Goal: Task Accomplishment & Management: Complete application form

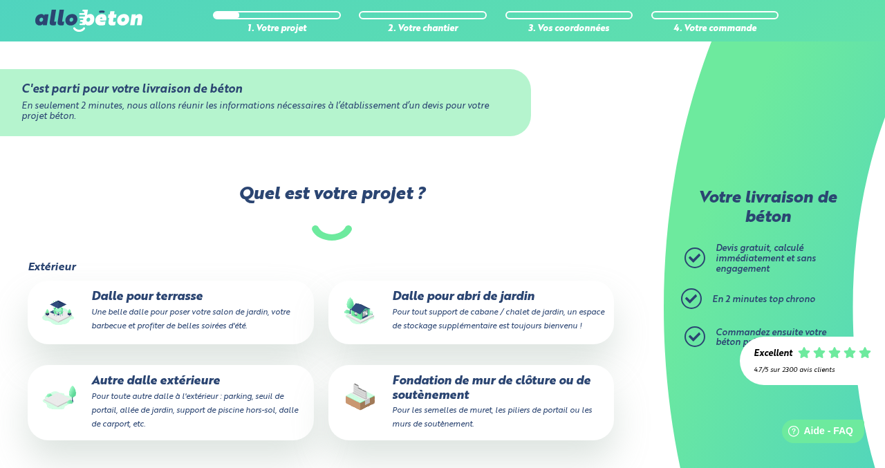
click at [174, 395] on p "Autre dalle extérieure Pour toute autre dalle à l'extérieur : parking, seuil de…" at bounding box center [170, 403] width 266 height 56
click at [0, 0] on input "Autre dalle extérieure Pour toute autre dalle à l'extérieur : parking, seuil de…" at bounding box center [0, 0] width 0 height 0
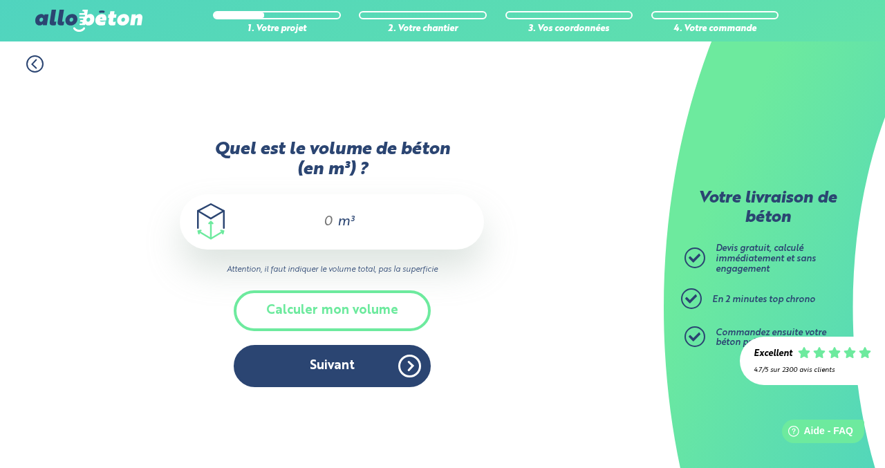
click at [329, 219] on div "m³" at bounding box center [332, 221] width 304 height 55
type input """
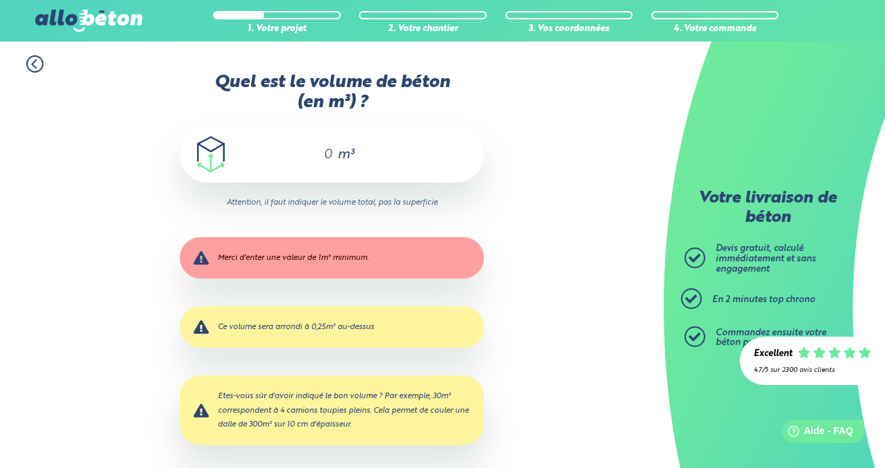
type input """
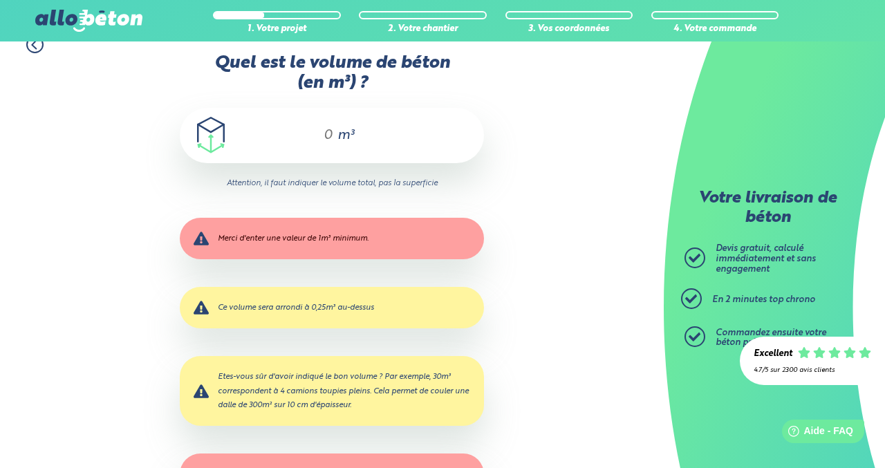
scroll to position [5, 0]
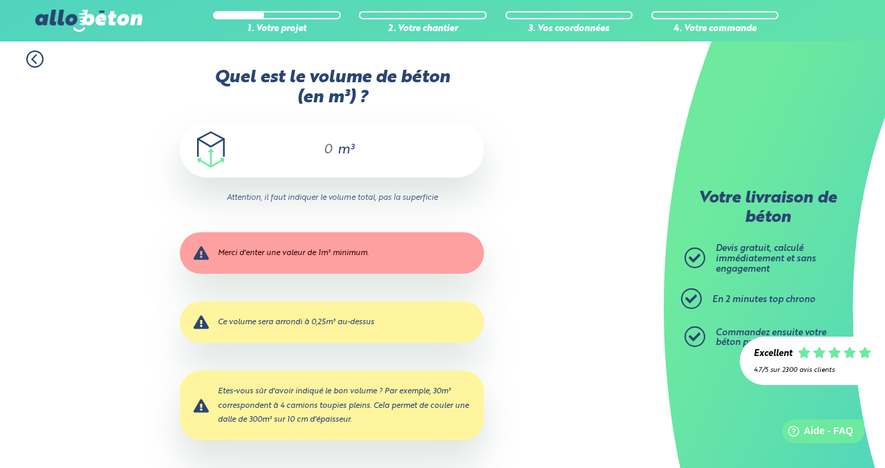
click at [330, 148] on div "m³" at bounding box center [332, 149] width 304 height 55
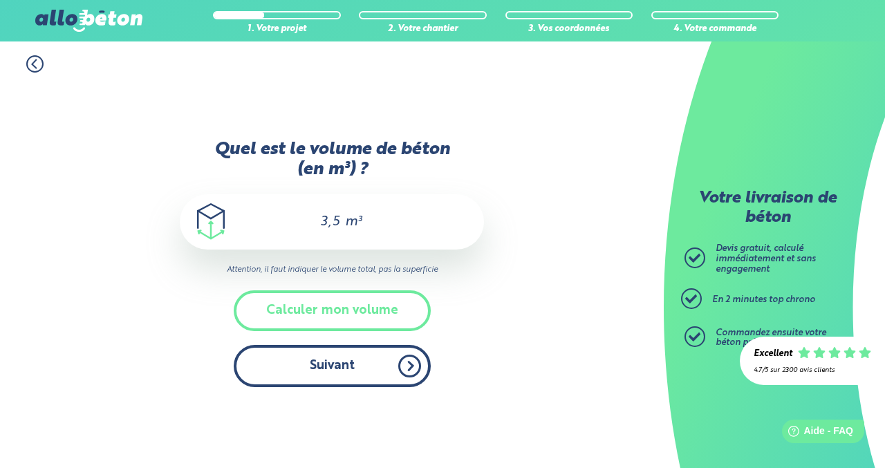
type input "3,5"
click at [408, 364] on button "Suivant" at bounding box center [332, 366] width 197 height 42
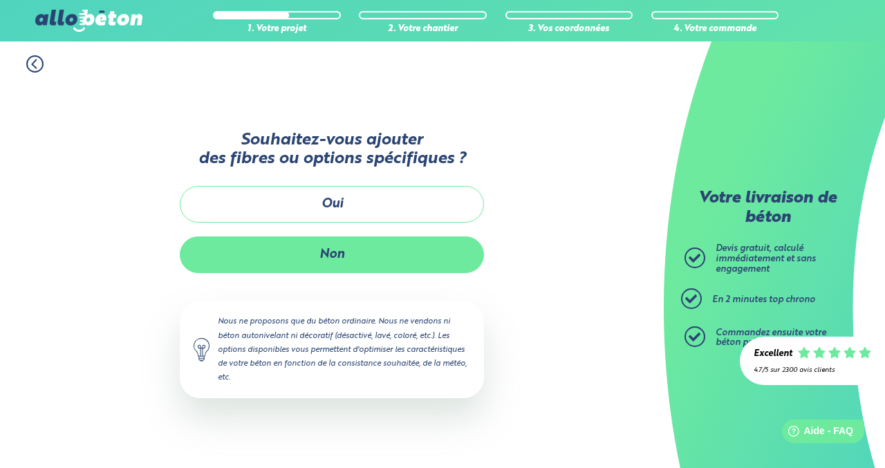
click at [344, 247] on button "Non" at bounding box center [332, 254] width 304 height 37
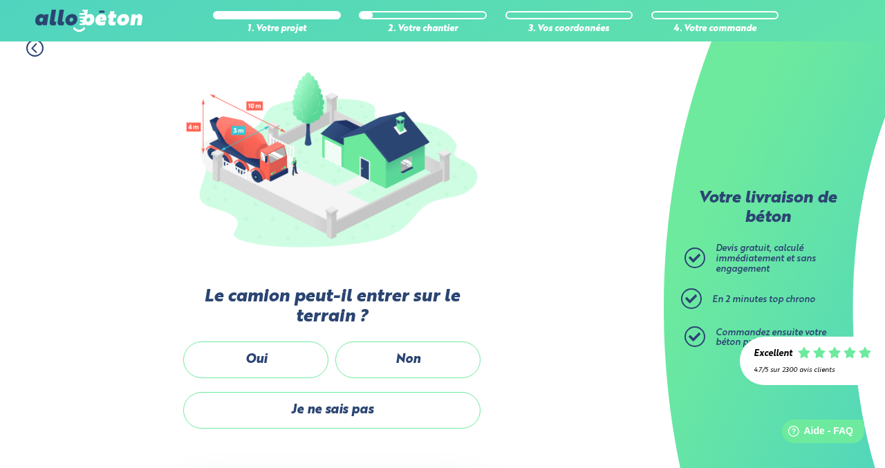
scroll to position [111, 0]
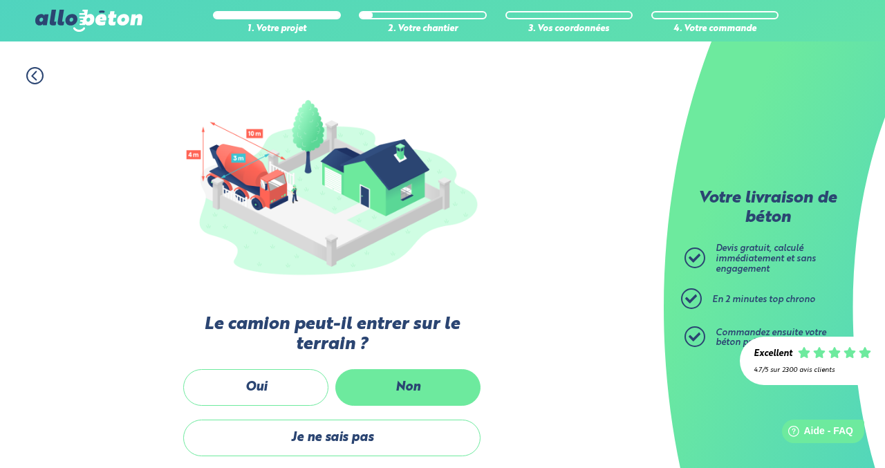
click at [409, 380] on label "Non" at bounding box center [407, 387] width 145 height 37
click at [0, 0] on input "Non" at bounding box center [0, 0] width 0 height 0
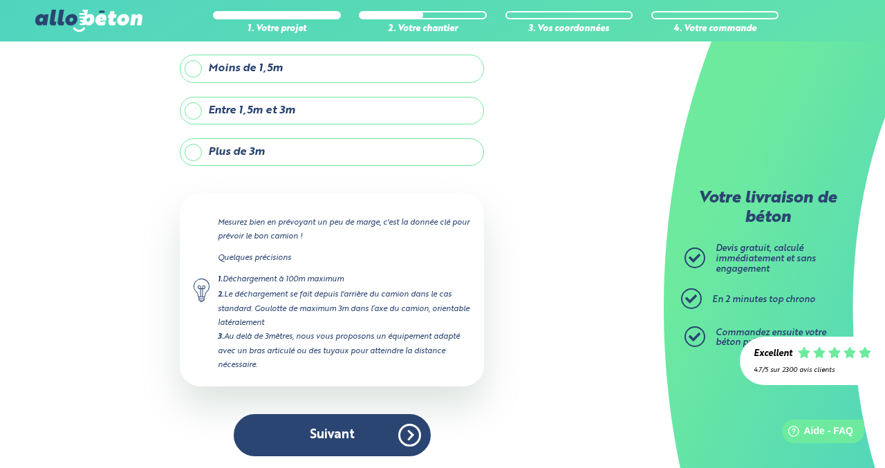
click at [198, 151] on label "Plus de 3m" at bounding box center [332, 152] width 304 height 28
click at [0, 0] on input "Plus de 3m" at bounding box center [0, 0] width 0 height 0
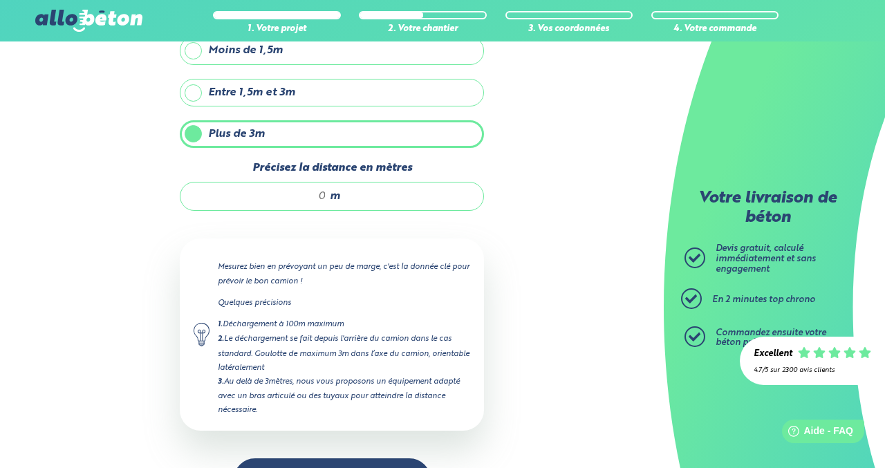
click at [326, 197] on input "Précisez la distance en mètres" at bounding box center [260, 196] width 132 height 14
type input "20"
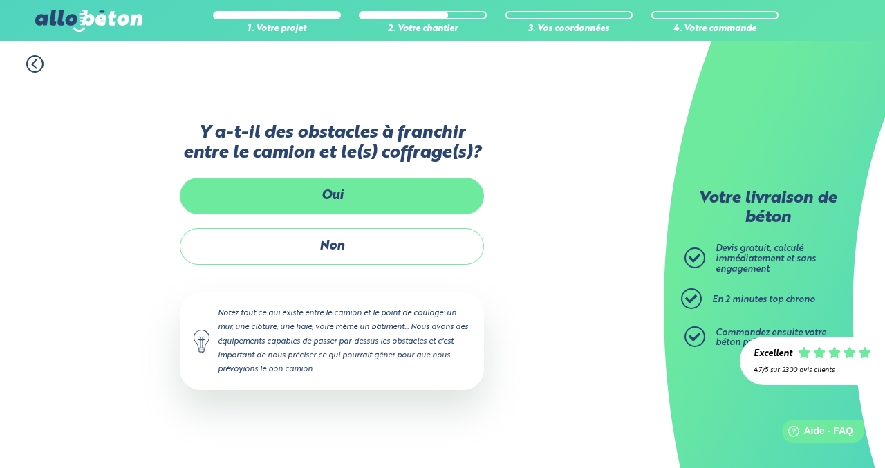
click at [337, 191] on label "Oui" at bounding box center [332, 196] width 304 height 37
click at [0, 0] on input "Oui" at bounding box center [0, 0] width 0 height 0
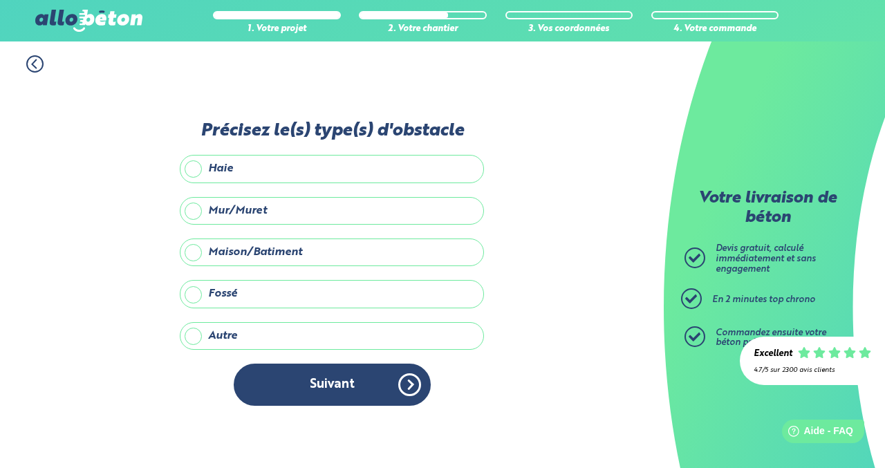
click at [196, 248] on label "Maison/Batiment" at bounding box center [332, 252] width 304 height 28
click at [0, 0] on input "Maison/Batiment" at bounding box center [0, 0] width 0 height 0
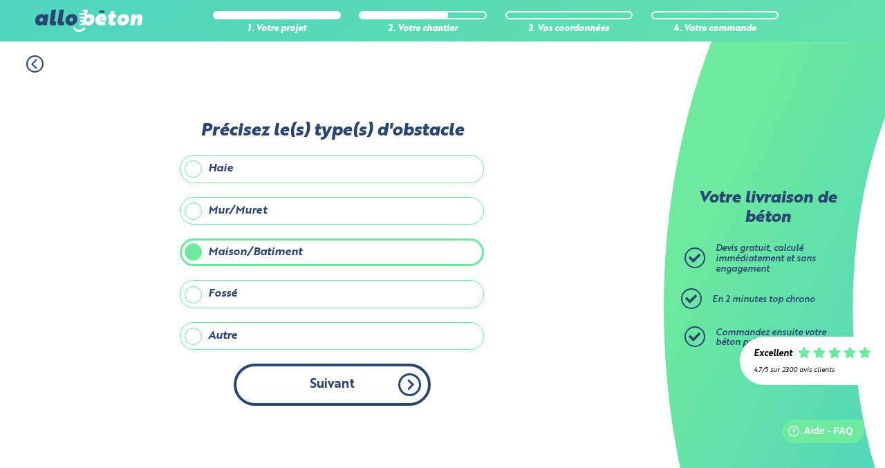
click at [407, 383] on button "Suivant" at bounding box center [332, 385] width 197 height 42
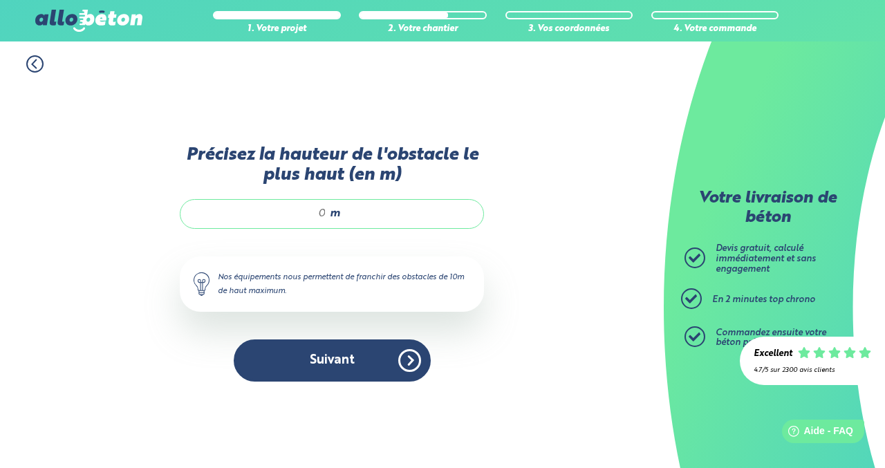
click at [324, 214] on input "Précisez la hauteur de l'obstacle le plus haut (en m)" at bounding box center [260, 214] width 132 height 14
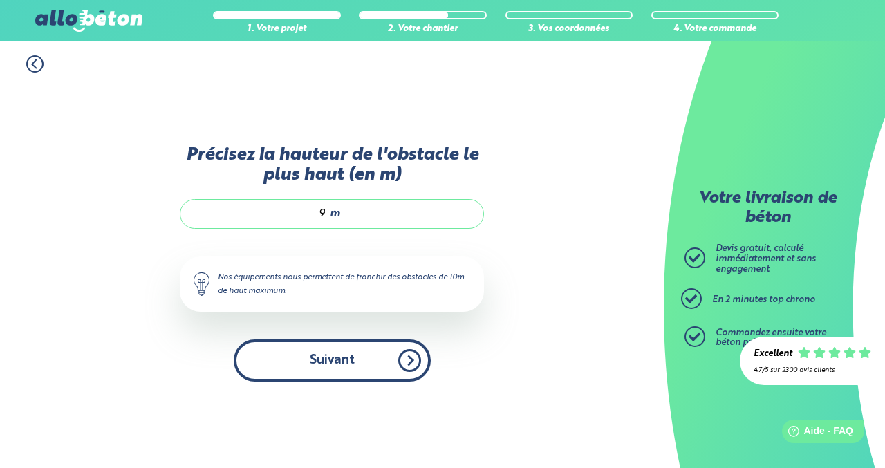
type input "9"
click at [417, 357] on button "Suivant" at bounding box center [332, 360] width 197 height 42
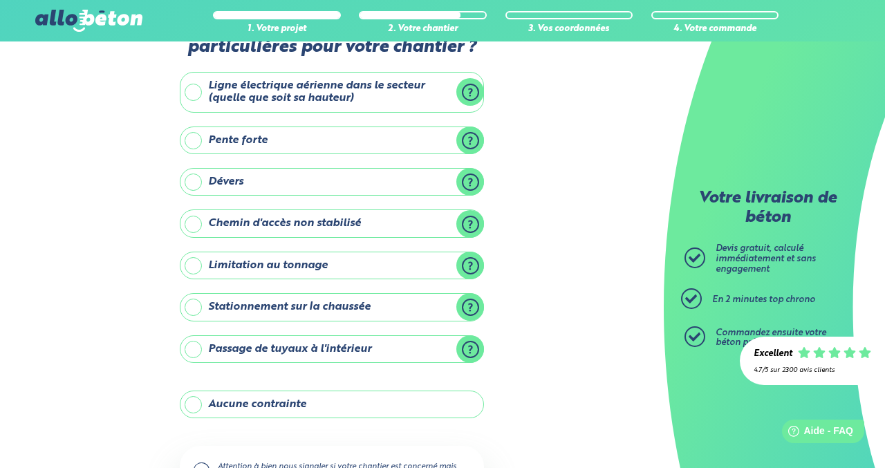
scroll to position [83, 0]
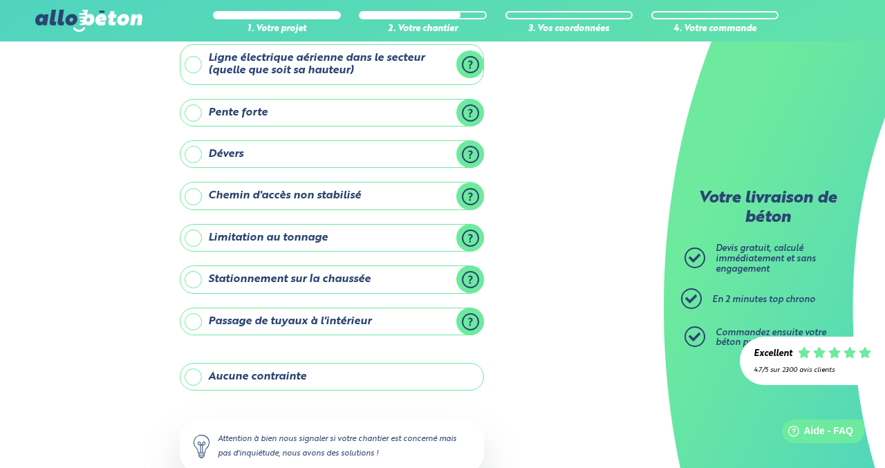
click at [195, 283] on label "Stationnement sur la chaussée" at bounding box center [332, 279] width 304 height 28
click at [0, 0] on input "Stationnement sur la chaussée" at bounding box center [0, 0] width 0 height 0
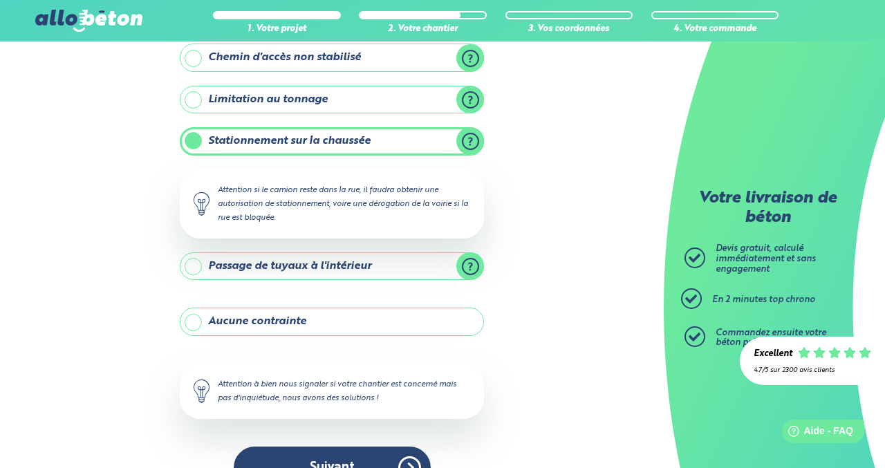
scroll to position [249, 0]
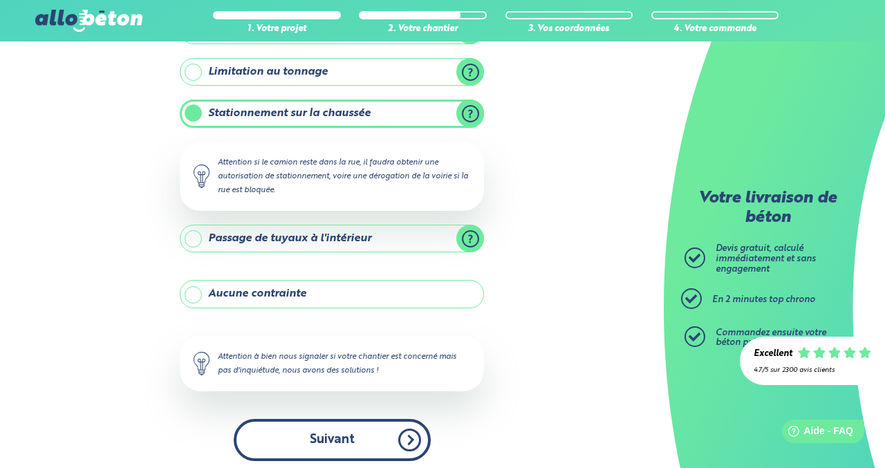
click at [401, 436] on button "Suivant" at bounding box center [332, 440] width 197 height 42
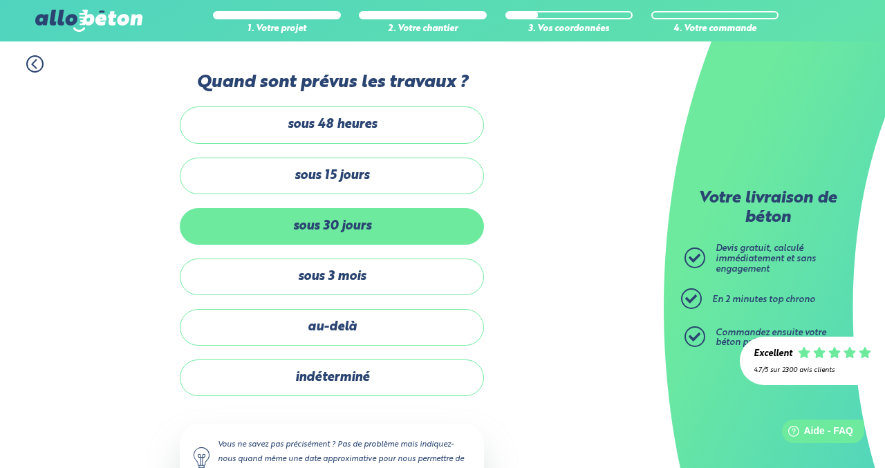
click at [353, 231] on label "sous 30 jours" at bounding box center [332, 226] width 304 height 37
click at [0, 0] on input "sous 30 jours" at bounding box center [0, 0] width 0 height 0
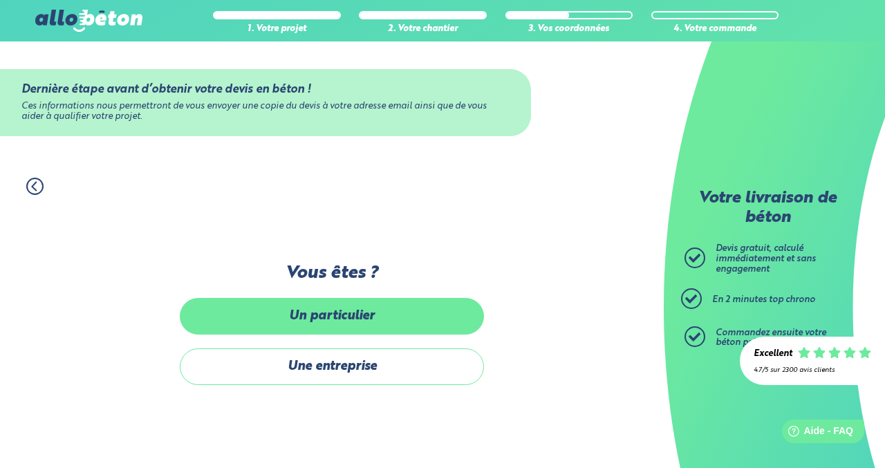
click at [364, 312] on label "Un particulier" at bounding box center [332, 316] width 304 height 37
click at [0, 0] on input "Un particulier" at bounding box center [0, 0] width 0 height 0
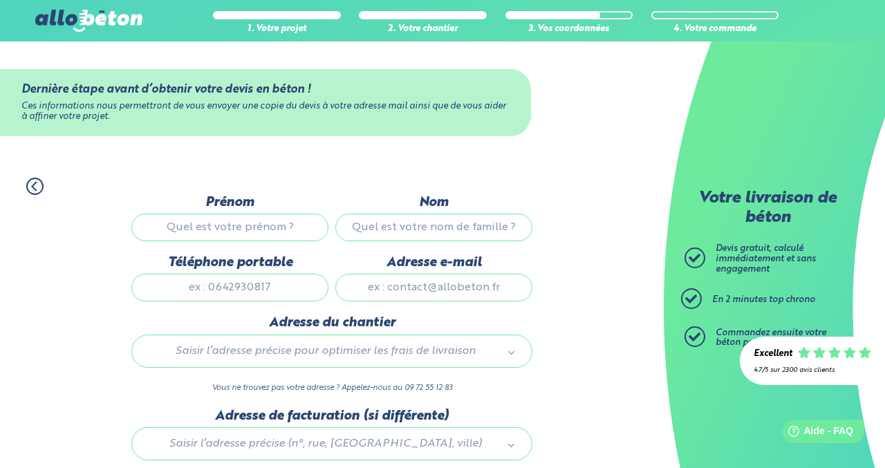
click at [207, 235] on input "Prénom" at bounding box center [229, 228] width 197 height 28
type input "Julie"
type input "GIGOUT"
type input "0660242575"
type input "juliegigout@yahoo.fr"
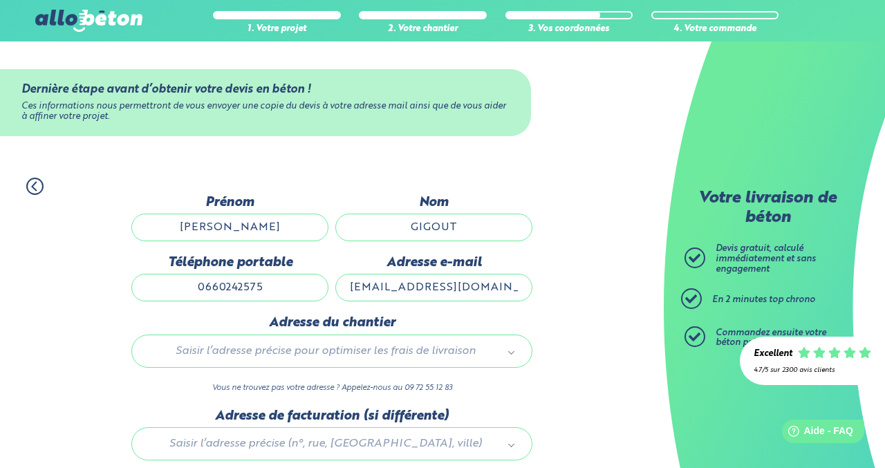
type input "42 Allee des Noisetiers"
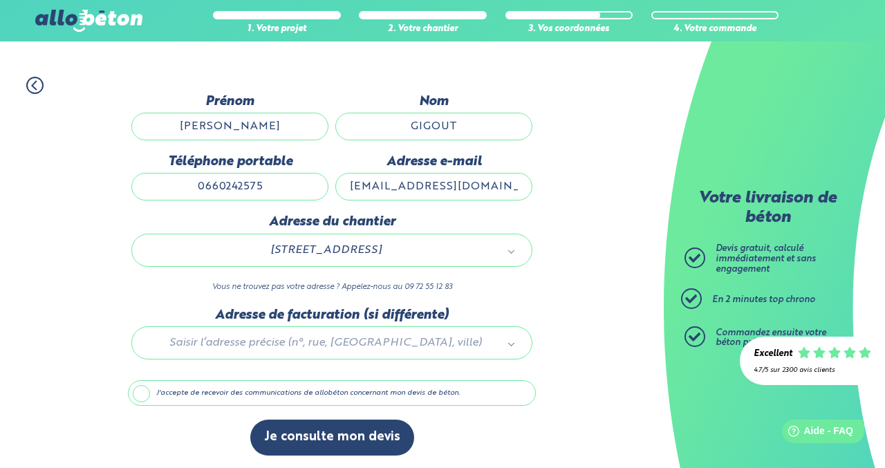
scroll to position [102, 0]
click at [337, 339] on div at bounding box center [332, 340] width 408 height 66
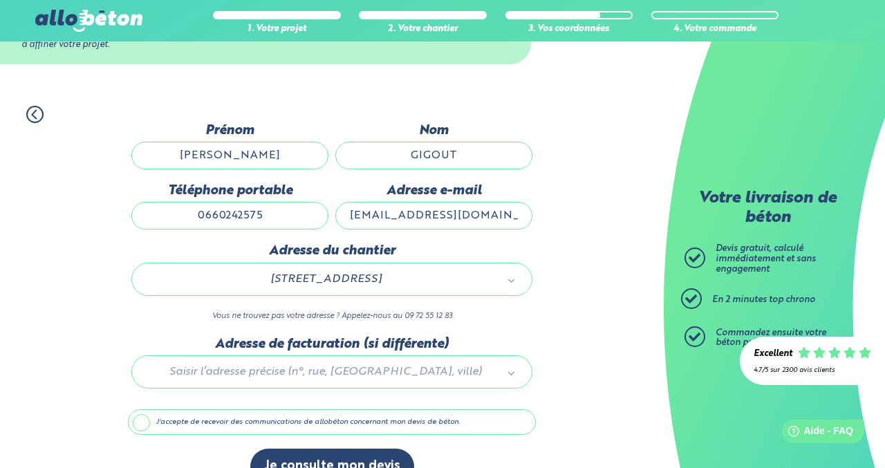
scroll to position [68, 0]
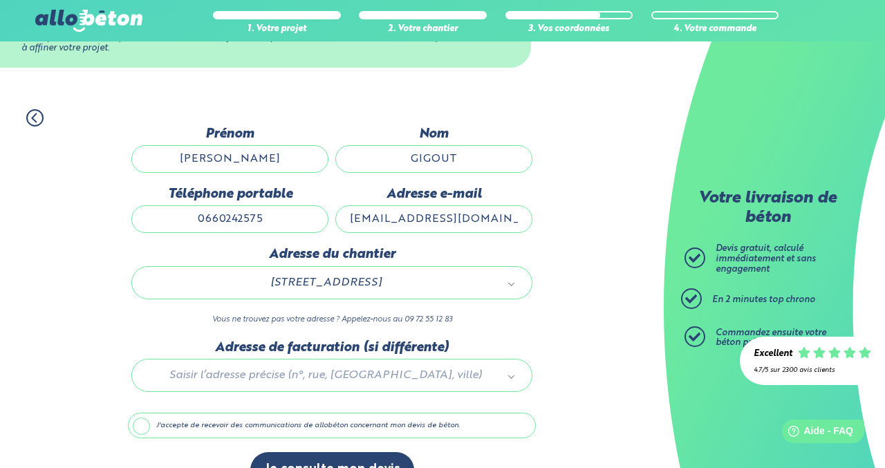
click at [467, 160] on input "GIGOUT" at bounding box center [433, 159] width 197 height 28
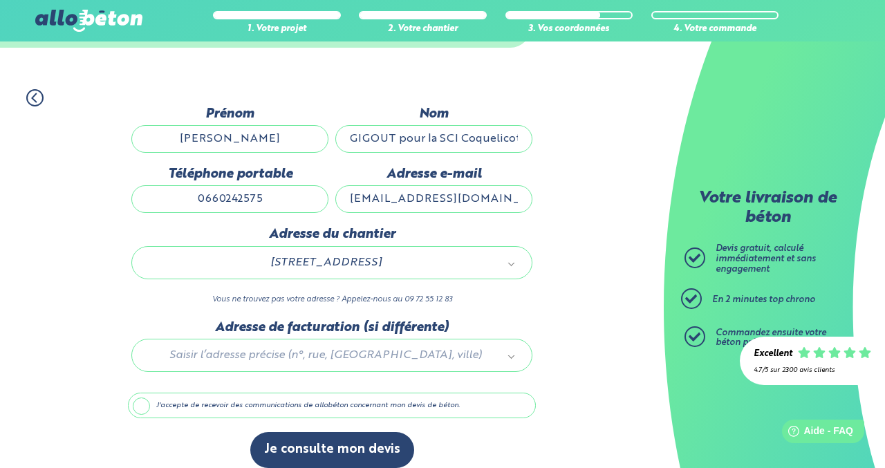
scroll to position [102, 0]
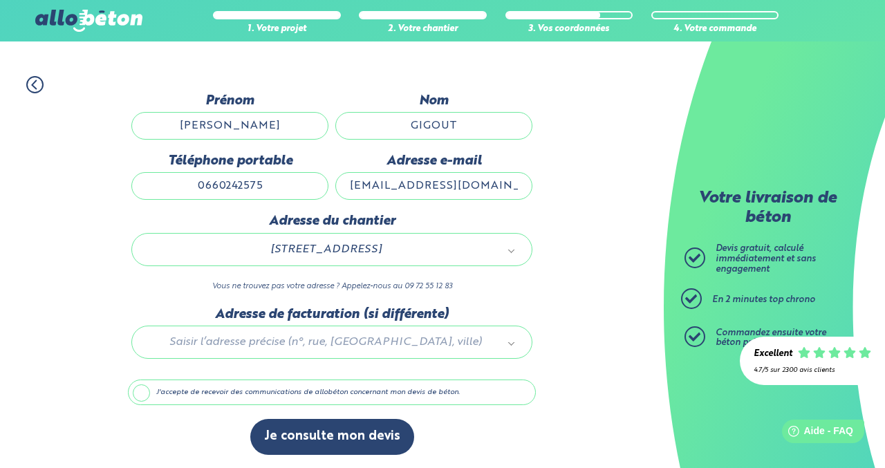
type input "GIGOUT"
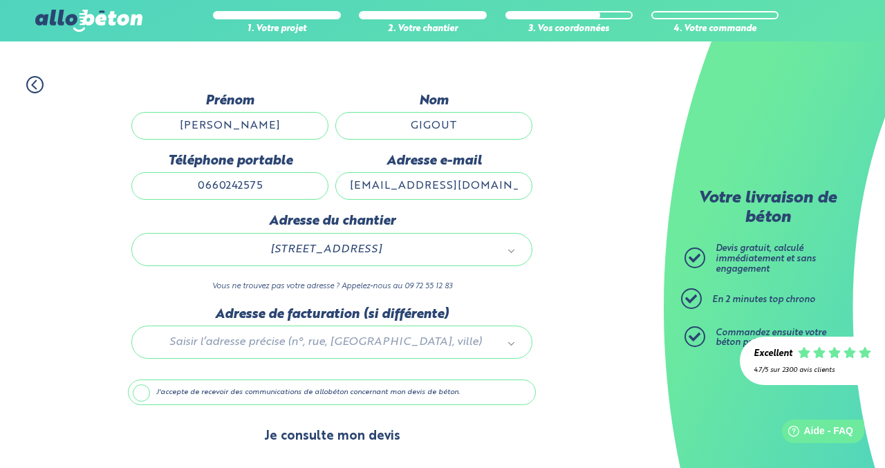
click at [314, 432] on button "Je consulte mon devis" at bounding box center [332, 436] width 164 height 35
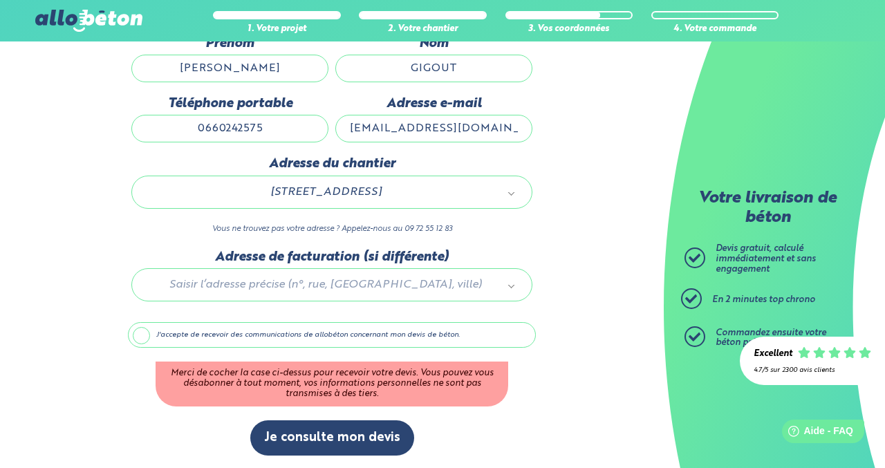
scroll to position [160, 0]
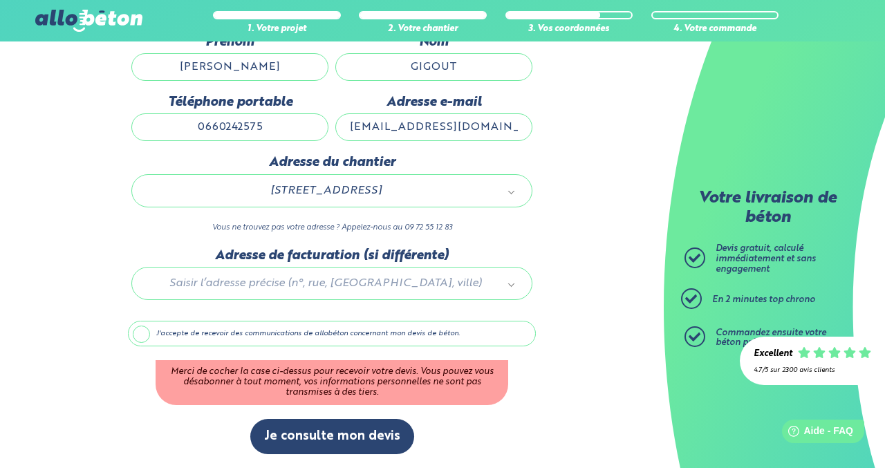
click at [140, 338] on label "J'accepte de recevoir des communications de allobéton concernant mon devis de b…" at bounding box center [332, 334] width 408 height 26
click at [0, 0] on input "J'accepte de recevoir des communications de allobéton concernant mon devis de b…" at bounding box center [0, 0] width 0 height 0
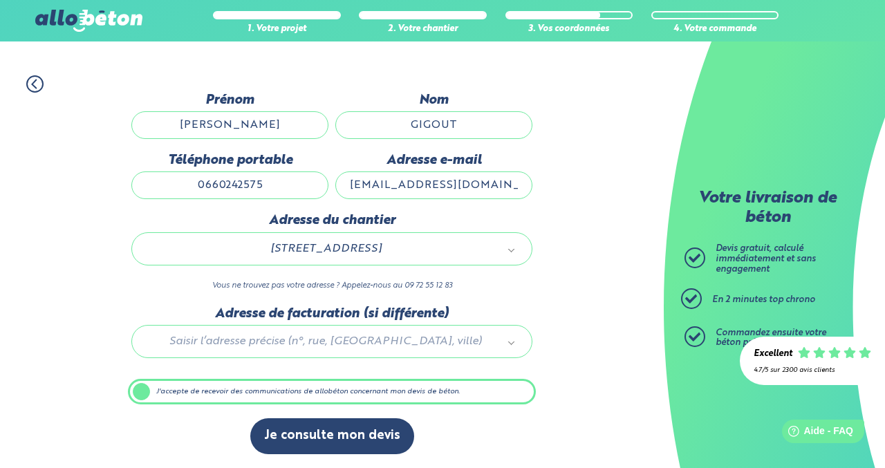
scroll to position [102, 0]
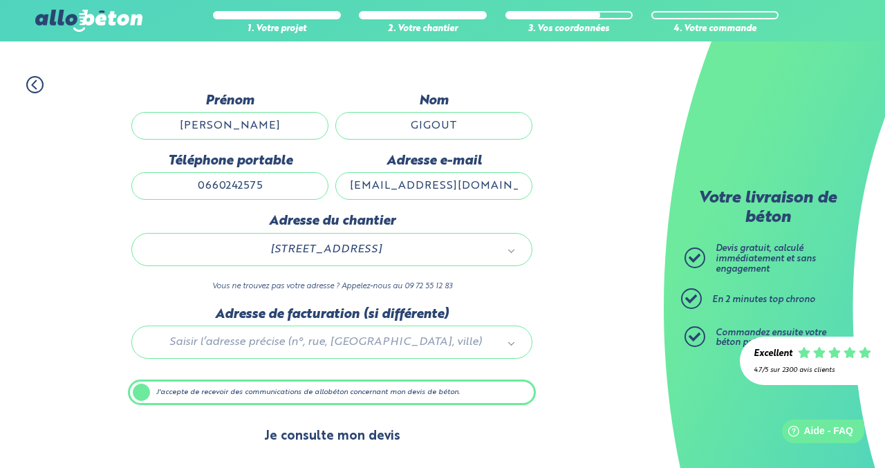
click at [342, 434] on button "Je consulte mon devis" at bounding box center [332, 436] width 164 height 35
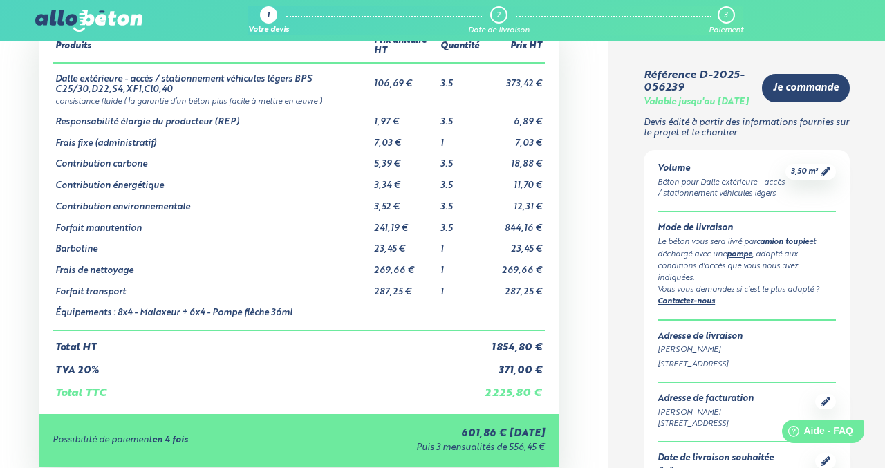
scroll to position [120, 0]
